Goal: Information Seeking & Learning: Find specific fact

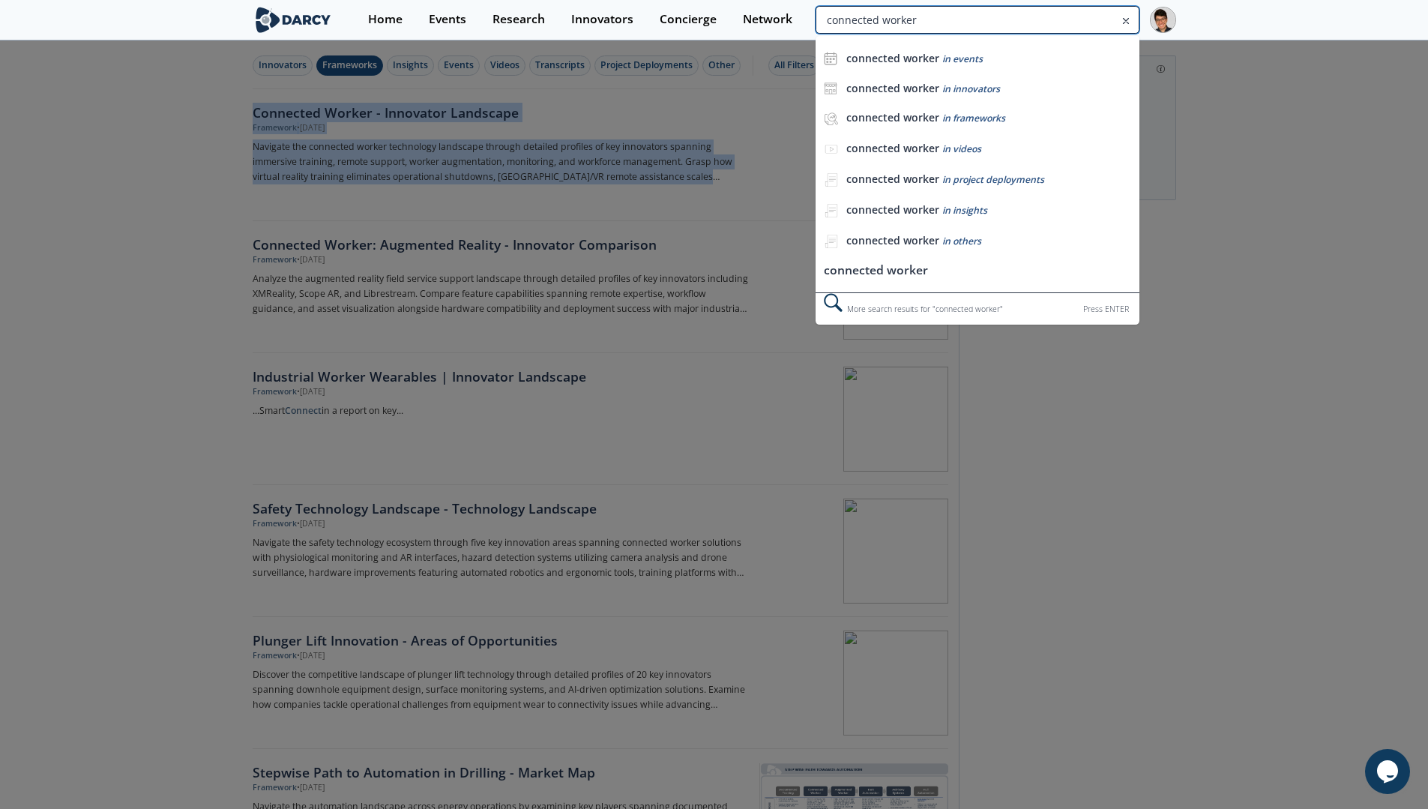
click at [1050, 21] on input "connected worker" at bounding box center [976, 20] width 323 height 28
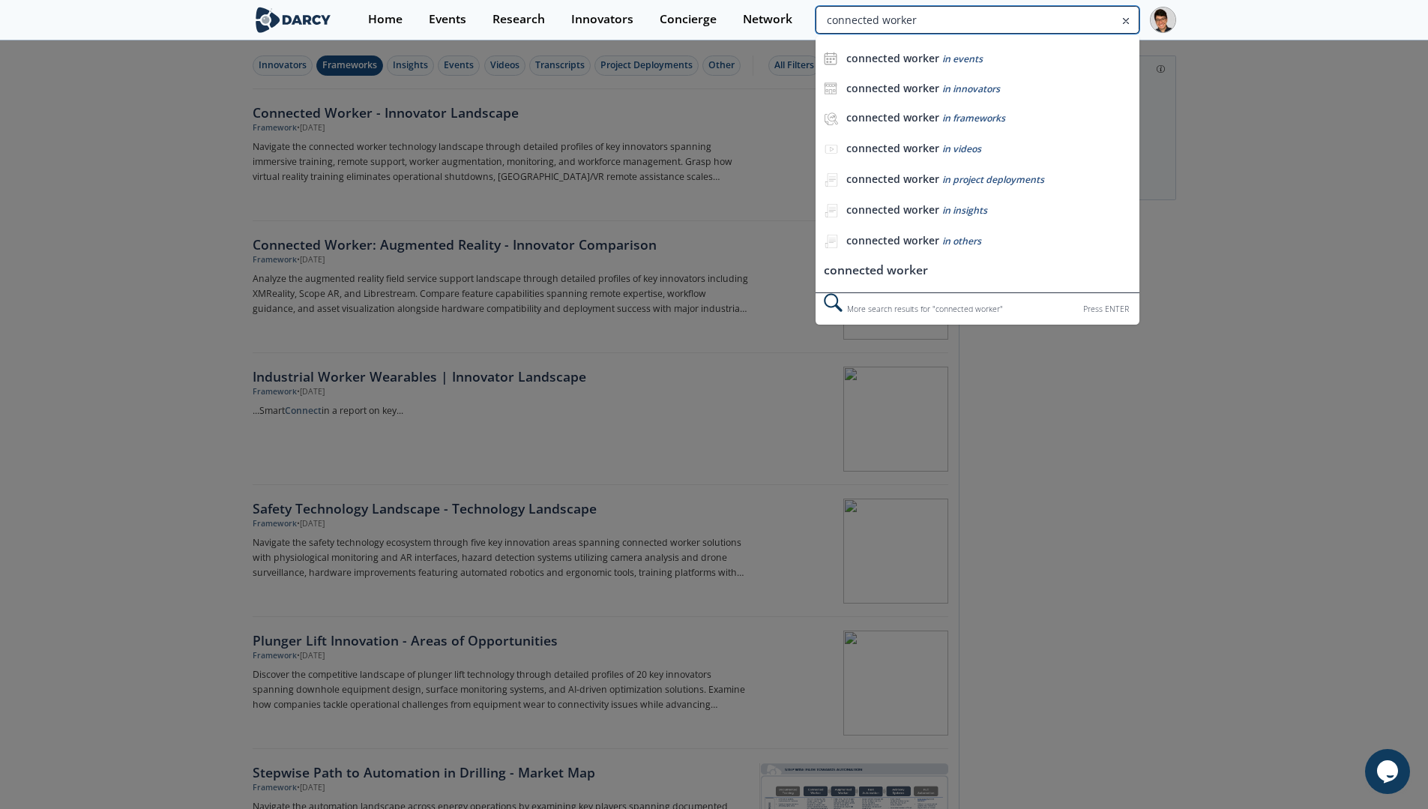
click at [1050, 21] on input "connected worker" at bounding box center [976, 20] width 323 height 28
type input "real time tracking"
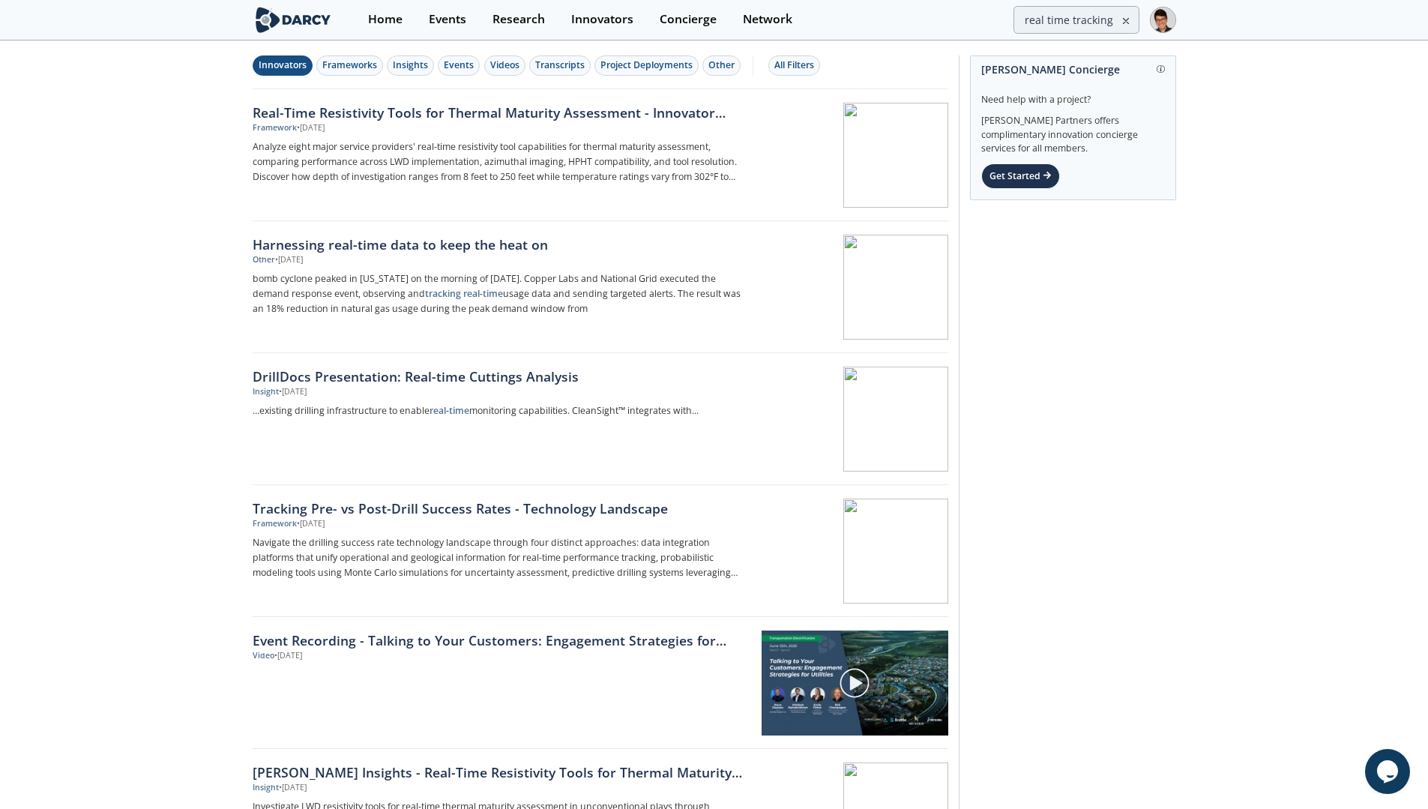
click at [290, 71] on div "Innovators" at bounding box center [283, 64] width 48 height 13
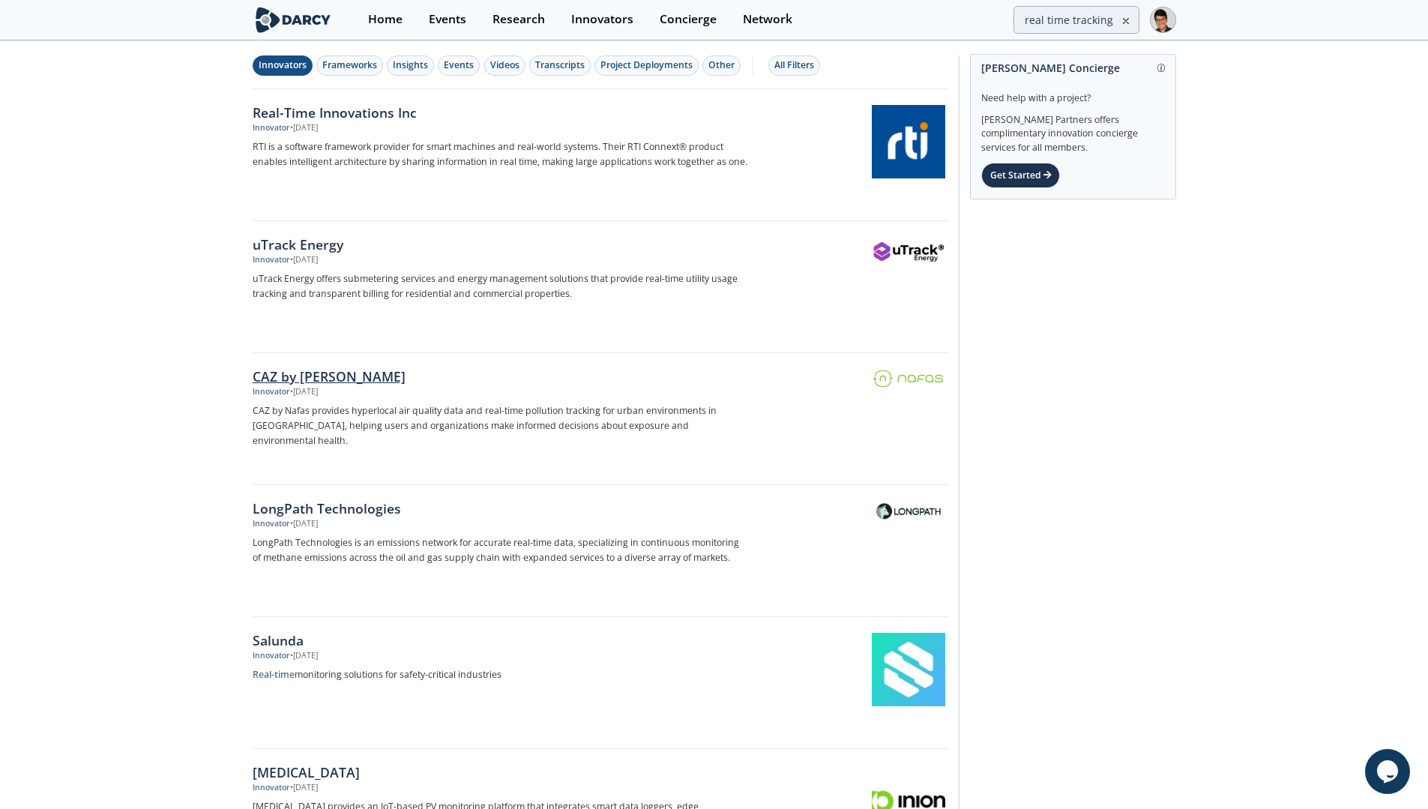
scroll to position [201, 0]
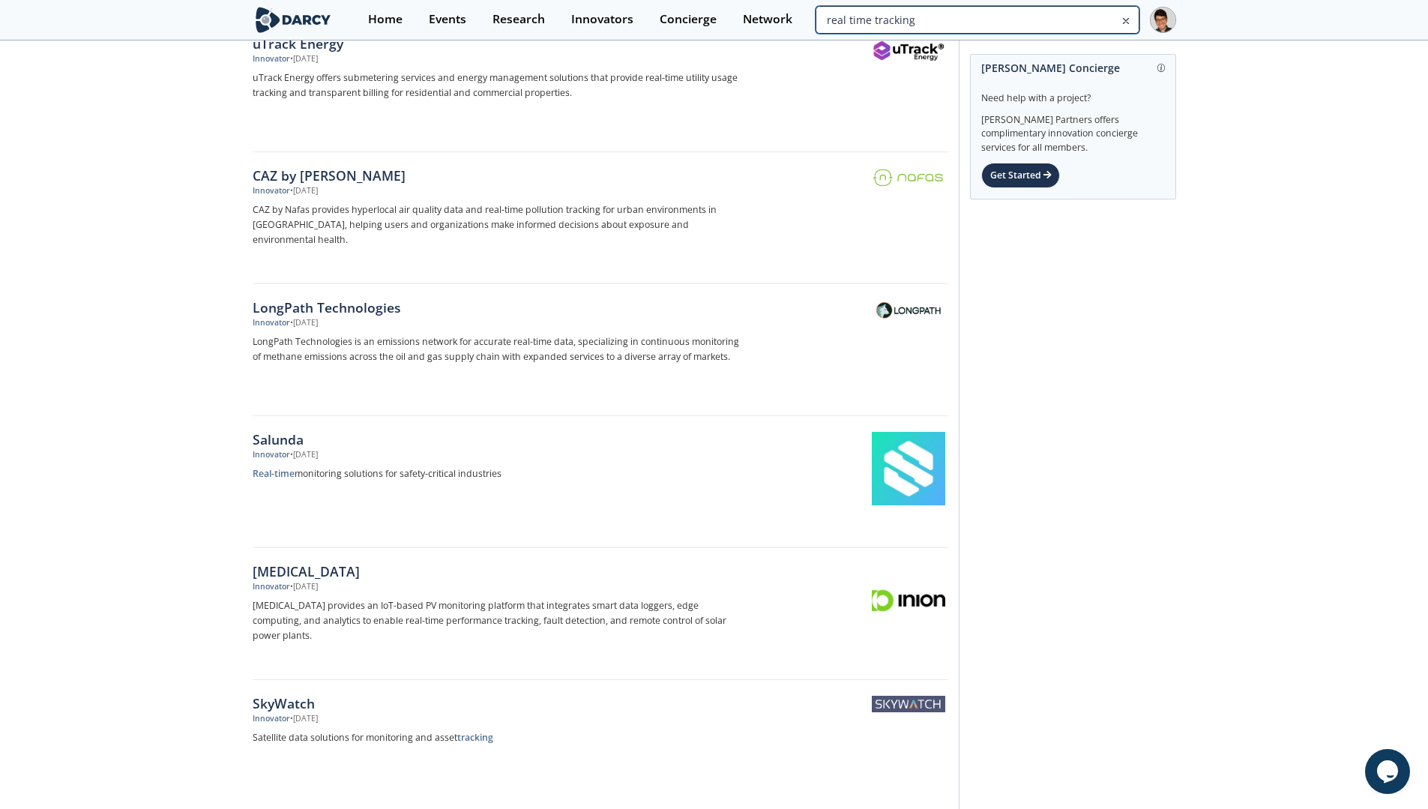
click at [1039, 19] on input "real time tracking" at bounding box center [976, 20] width 323 height 28
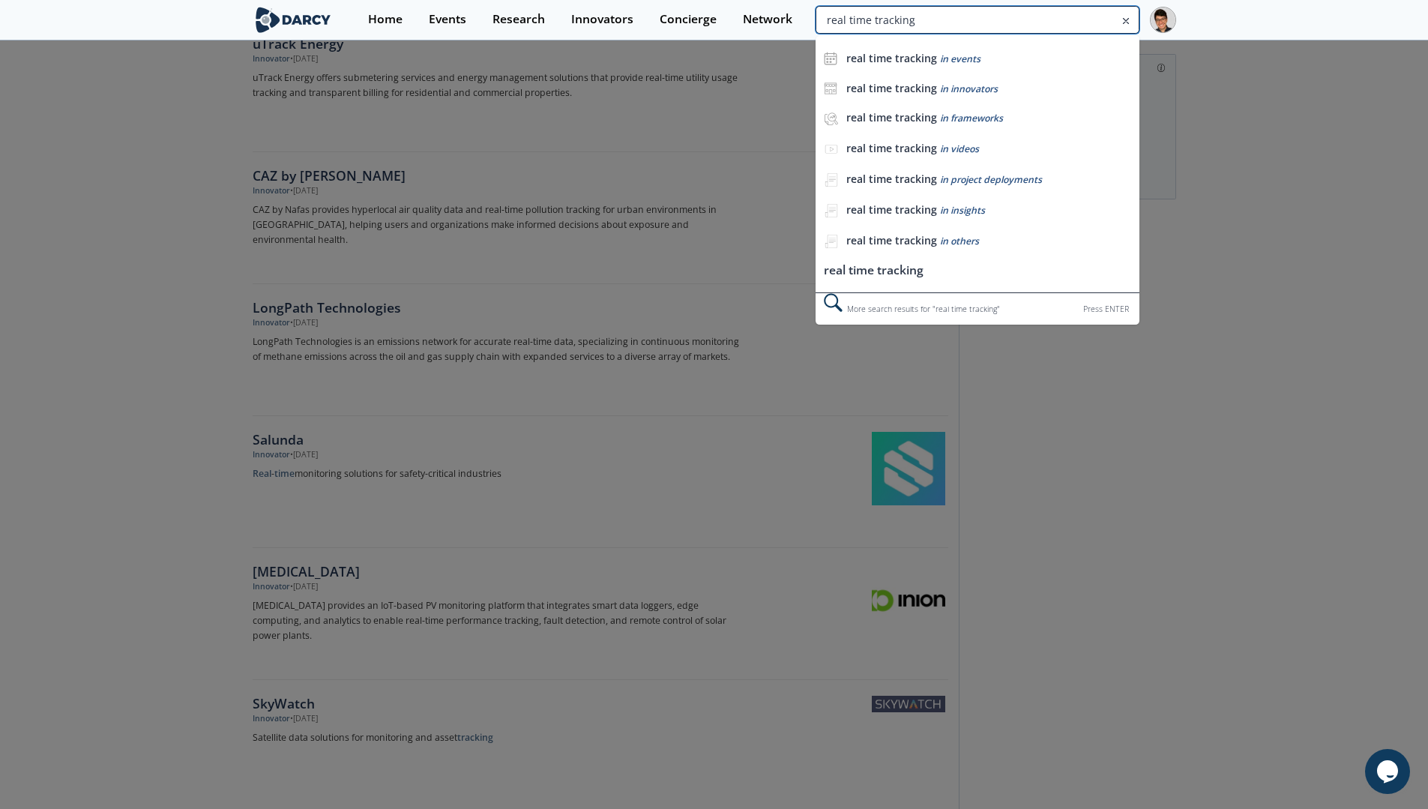
click at [1039, 19] on input "real time tracking" at bounding box center [976, 20] width 323 height 28
